Goal: Obtain resource: Download file/media

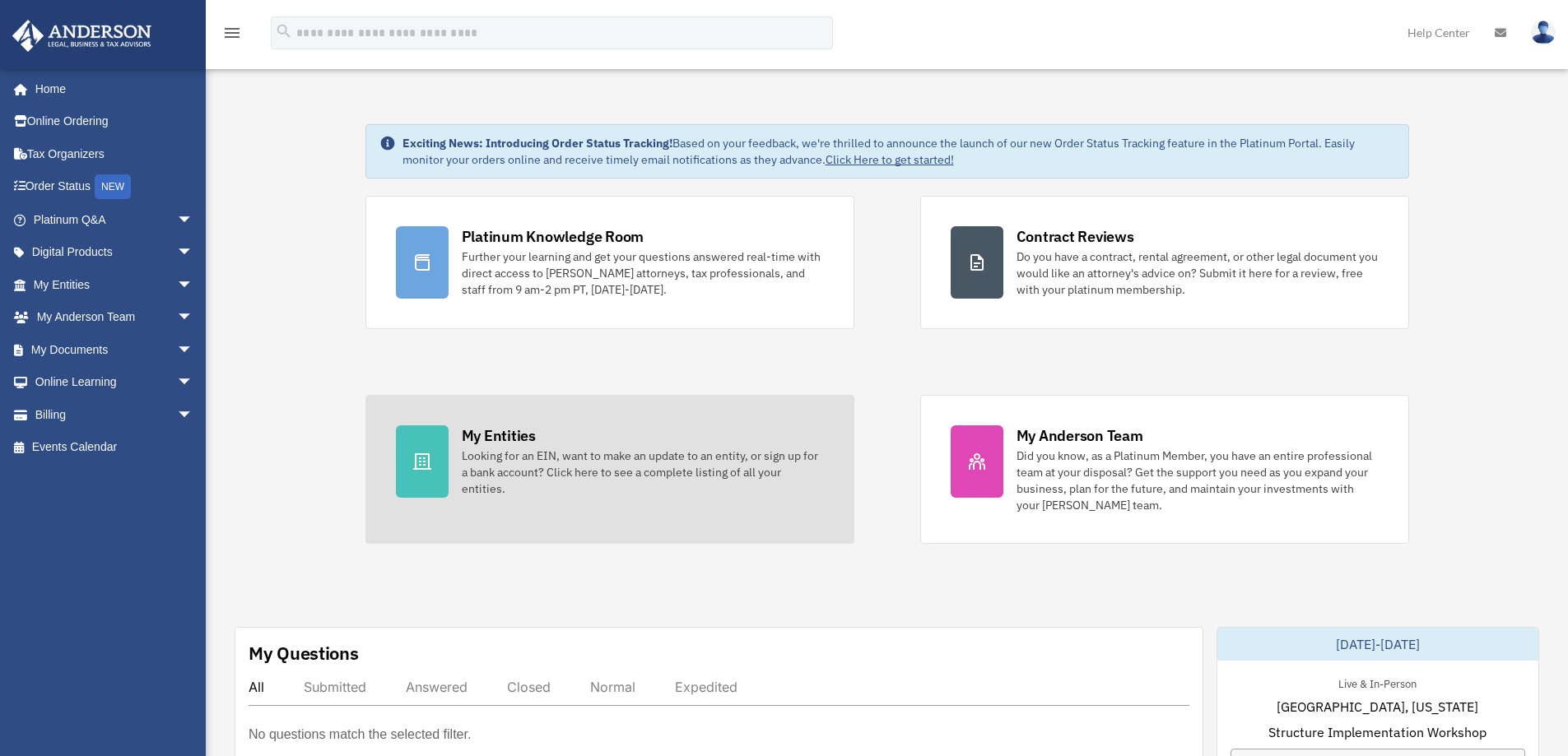
click at [516, 470] on div "Looking for an EIN, want to make an update to an entity, or sign up for a bank …" at bounding box center [642, 472] width 362 height 49
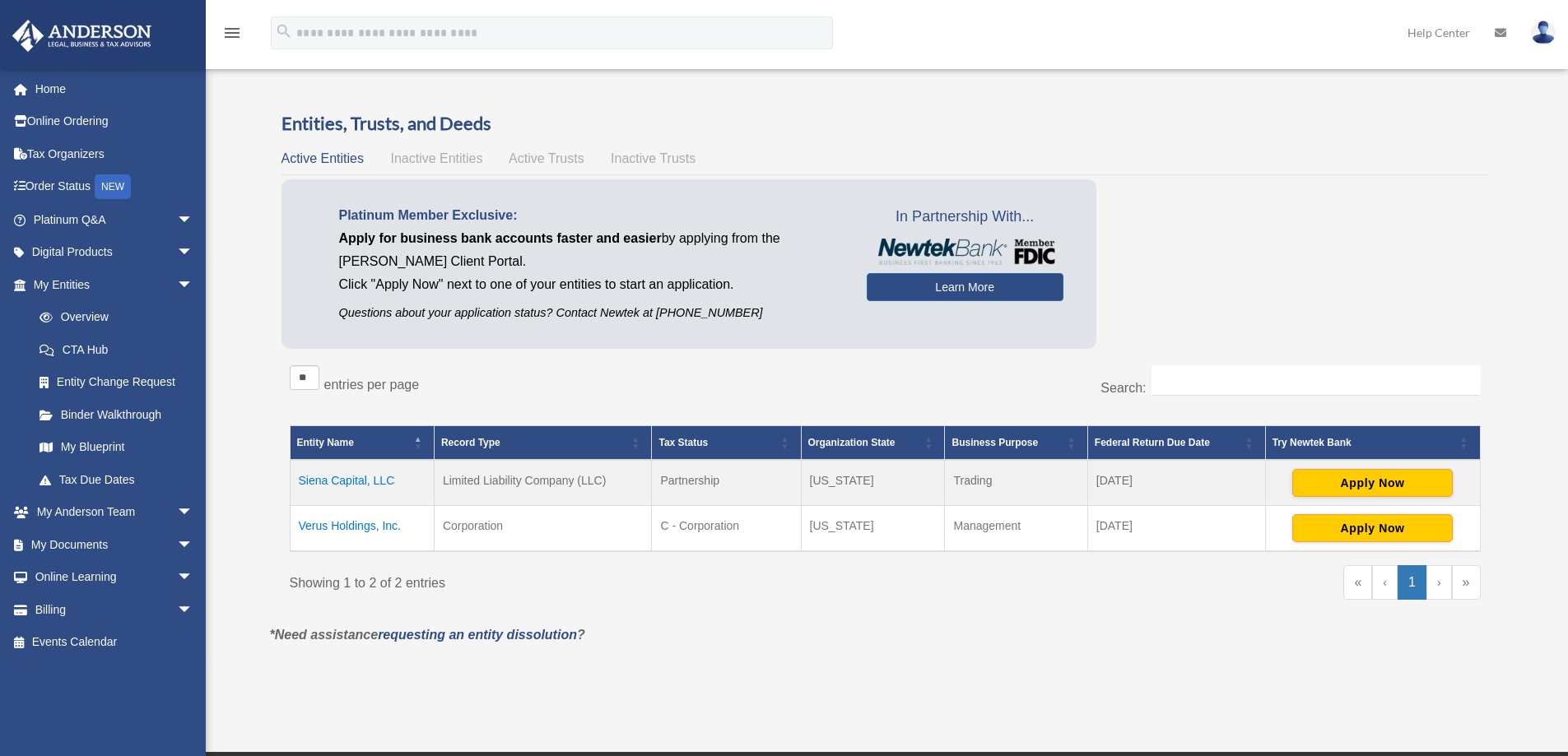
click at [344, 531] on td "Verus Holdings, Inc." at bounding box center [361, 529] width 144 height 46
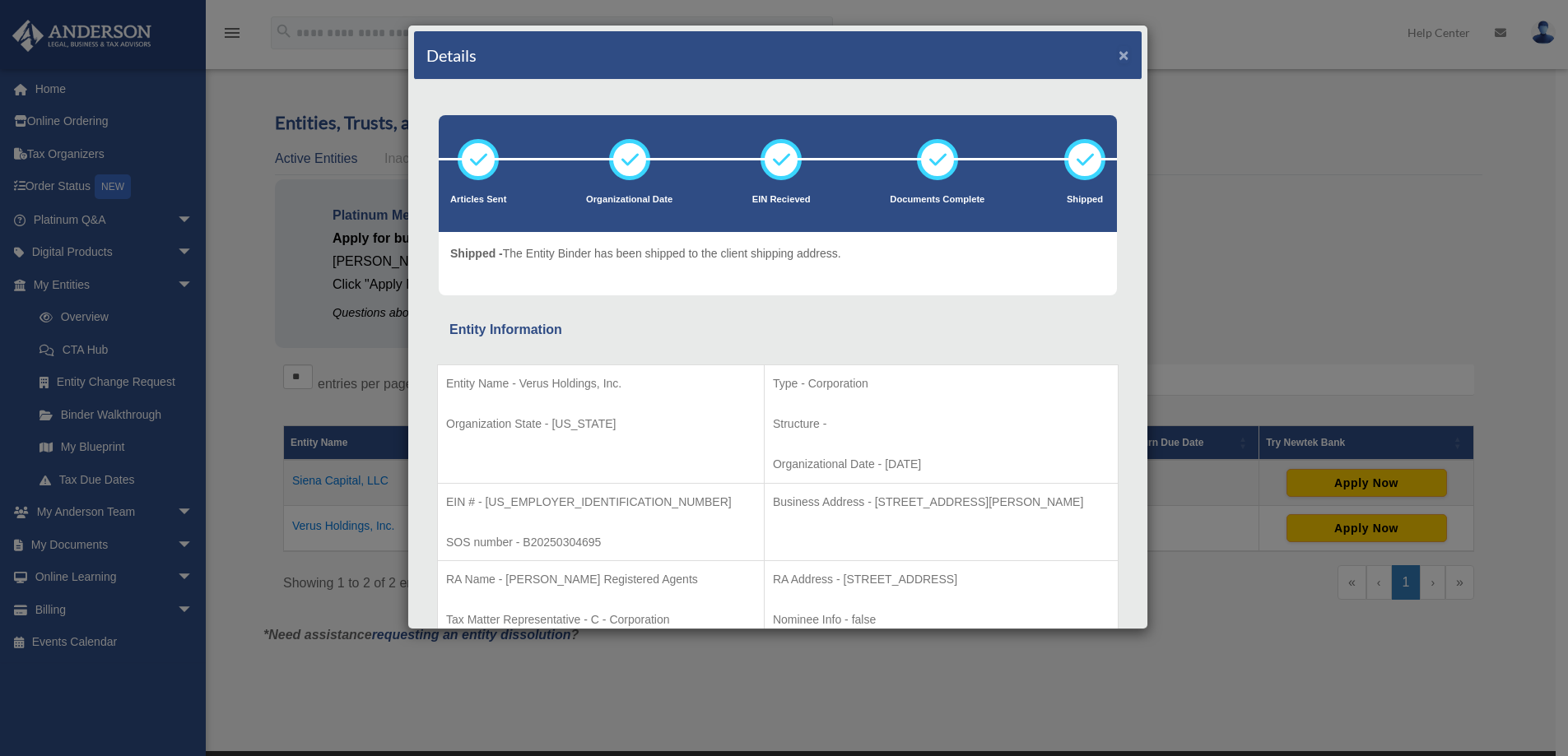
click at [1118, 56] on button "×" at bounding box center [1124, 55] width 11 height 17
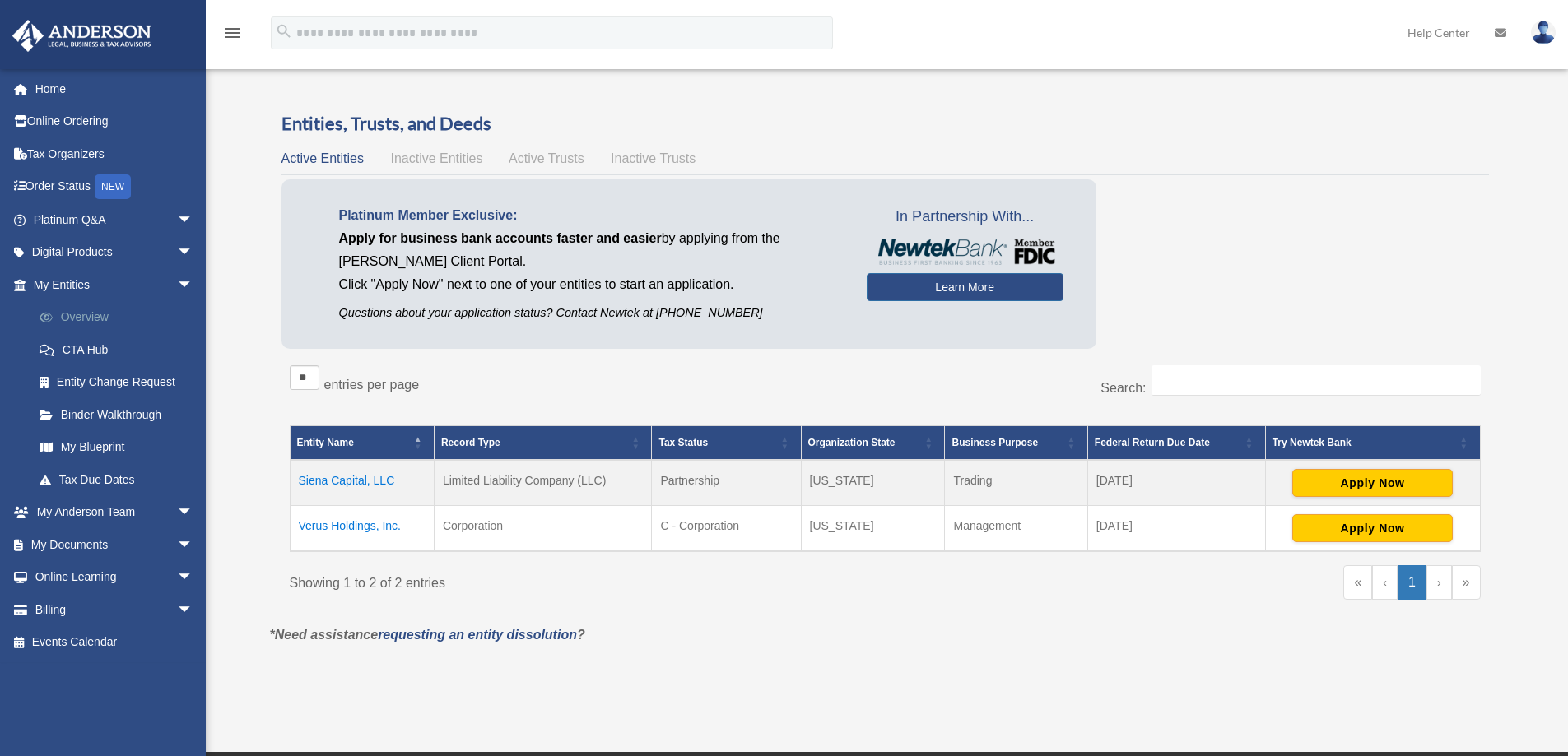
click at [89, 318] on link "Overview" at bounding box center [120, 318] width 195 height 33
click at [177, 547] on span "arrow_drop_down" at bounding box center [193, 545] width 33 height 34
click at [78, 582] on link "Box" at bounding box center [120, 578] width 195 height 33
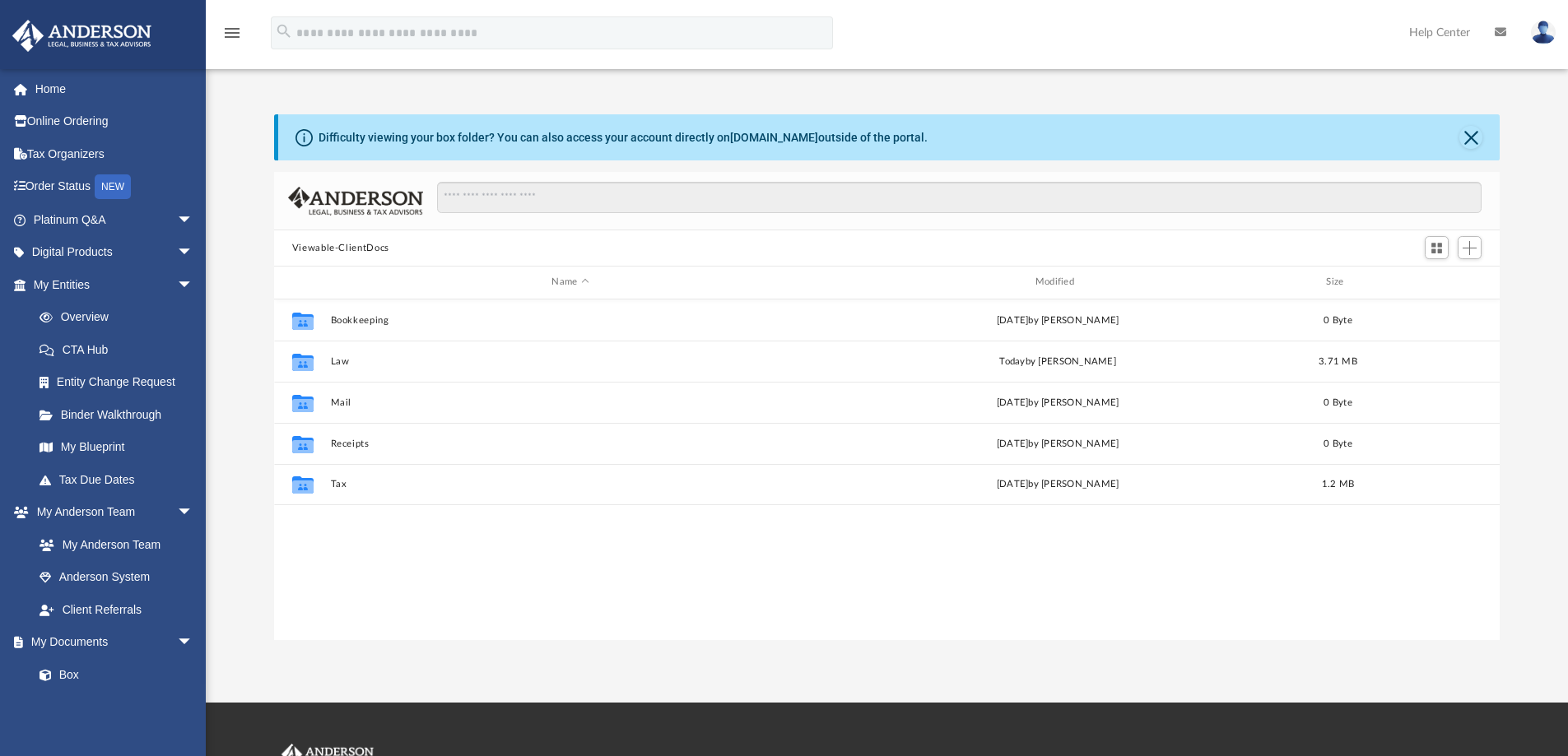
scroll to position [362, 1213]
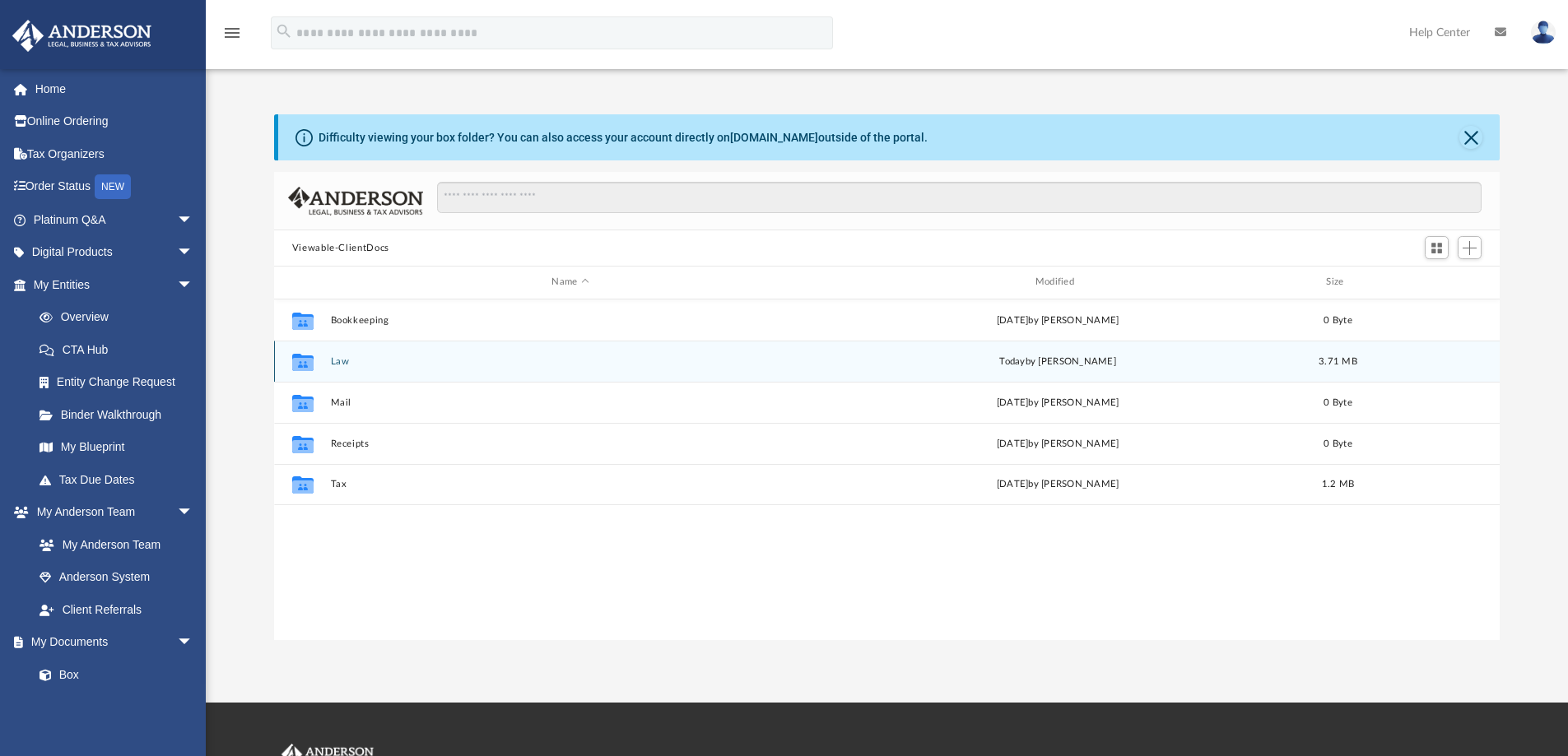
click at [342, 361] on button "Law" at bounding box center [570, 362] width 480 height 11
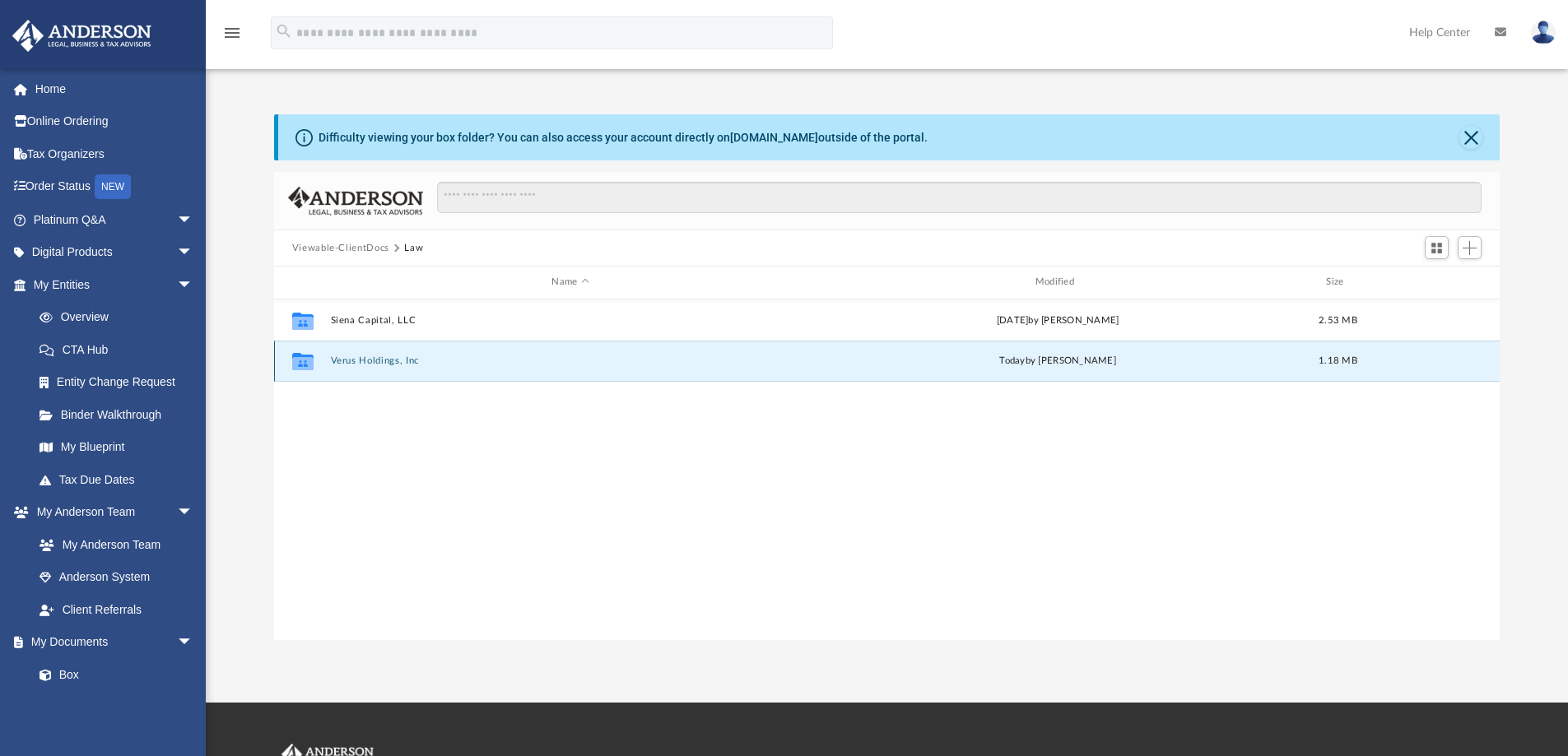
click at [399, 362] on button "Verus Holdings, Inc" at bounding box center [570, 361] width 480 height 11
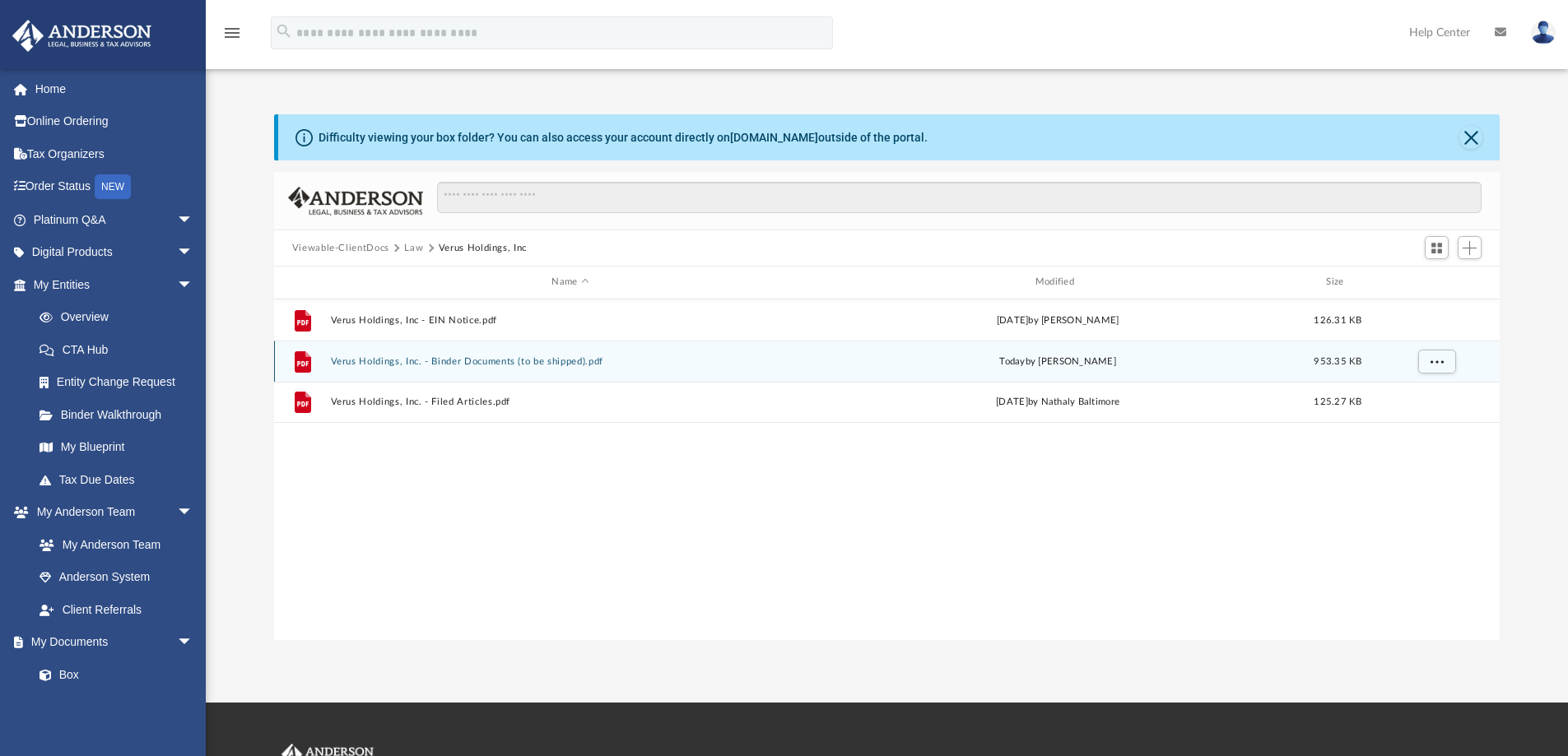
click at [460, 365] on button "Verus Holdings, Inc. - Binder Documents (to be shipped).pdf" at bounding box center [570, 362] width 480 height 11
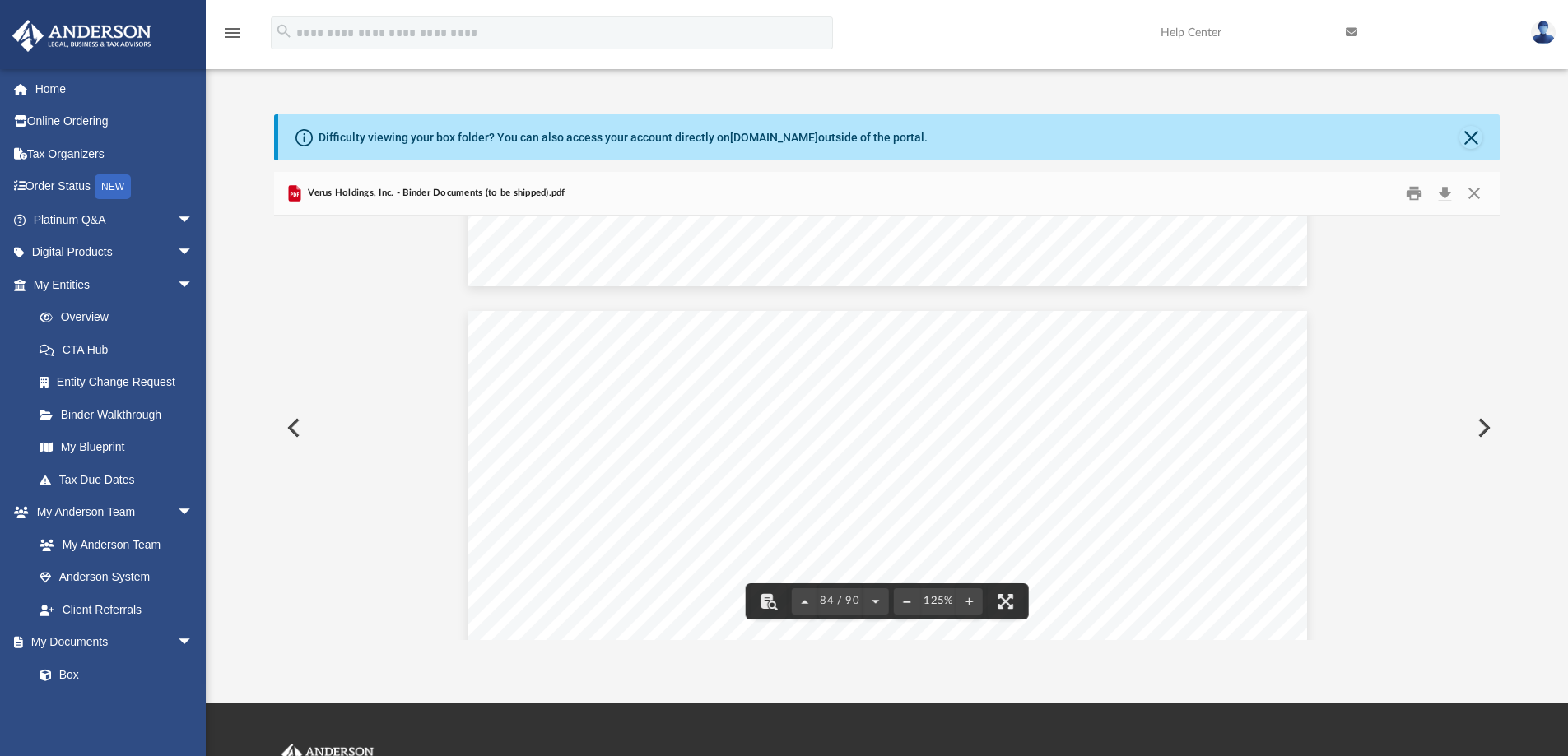
scroll to position [91894, 0]
